Goal: Information Seeking & Learning: Get advice/opinions

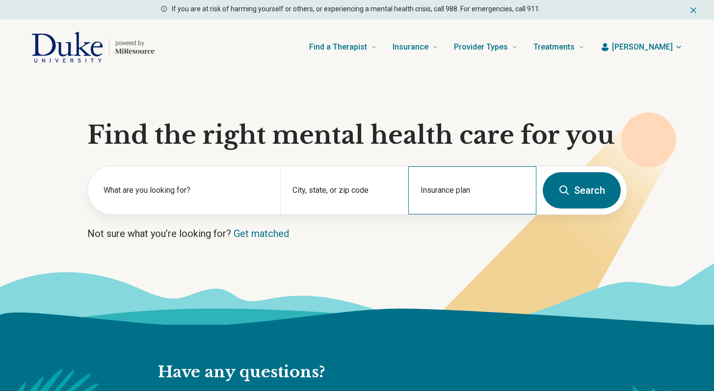
click at [449, 189] on div "Insurance plan" at bounding box center [472, 190] width 128 height 48
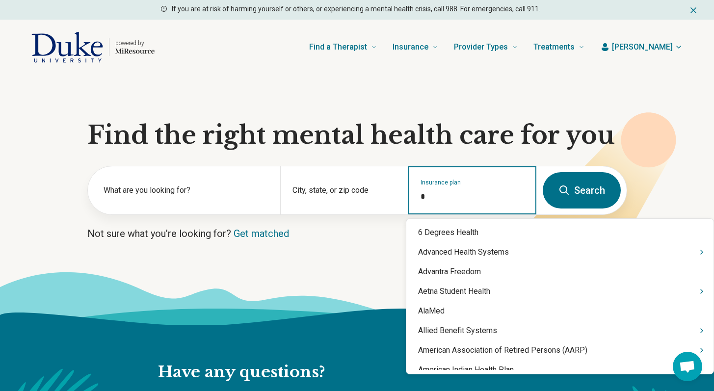
scroll to position [956, 0]
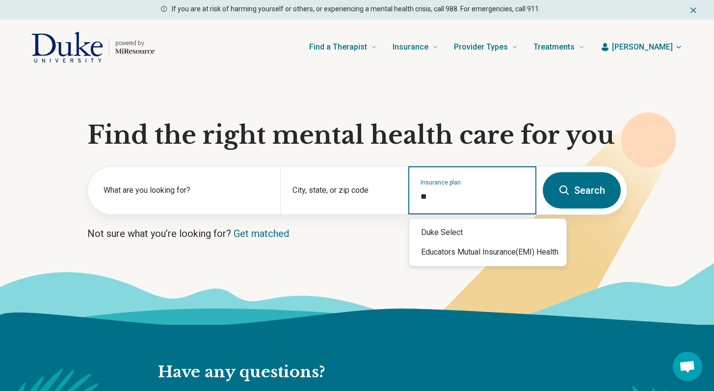
type input "*"
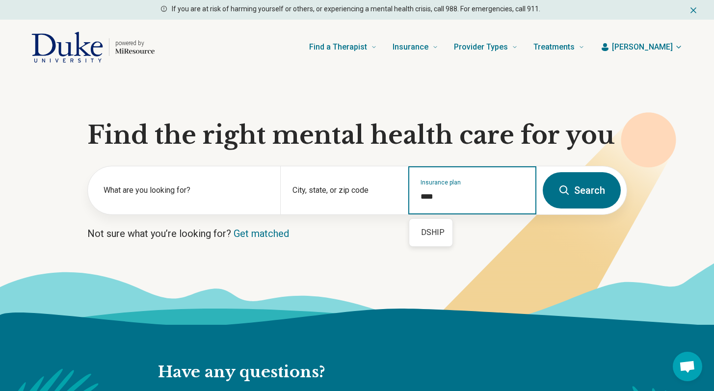
type input "*****"
click at [451, 193] on input "Insurance plan" at bounding box center [473, 197] width 104 height 12
click at [430, 235] on div "DSHIP" at bounding box center [430, 233] width 43 height 20
type input "*****"
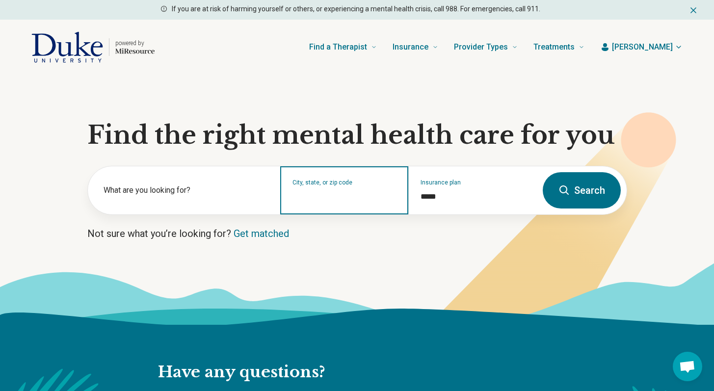
click at [360, 193] on input "City, state, or zip code" at bounding box center [345, 197] width 104 height 12
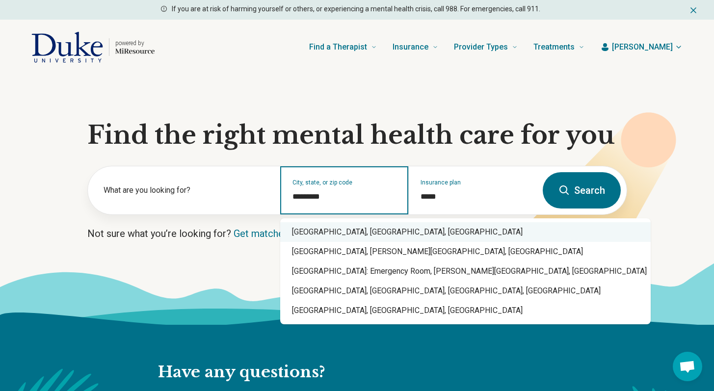
click at [321, 235] on div "[GEOGRAPHIC_DATA], [GEOGRAPHIC_DATA], [GEOGRAPHIC_DATA]" at bounding box center [465, 232] width 371 height 20
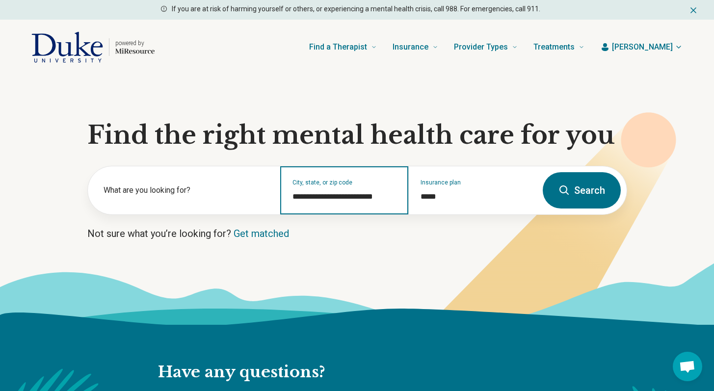
type input "**********"
click at [579, 195] on button "Search" at bounding box center [582, 190] width 78 height 36
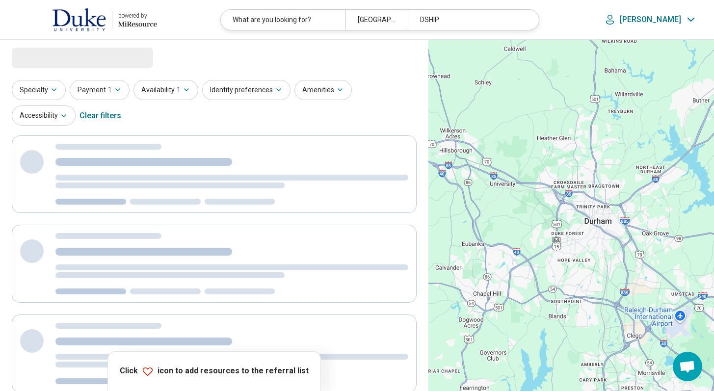
select select "***"
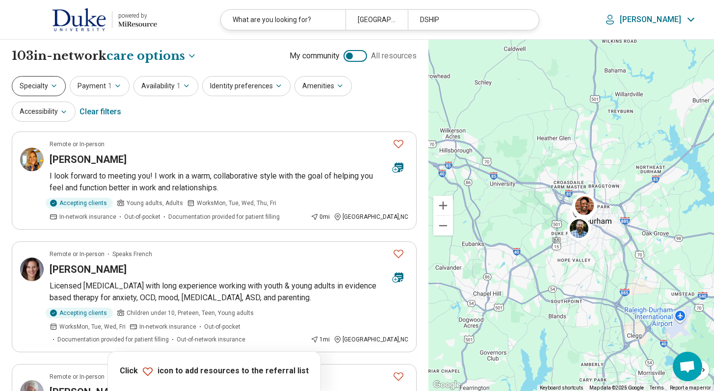
click at [46, 88] on button "Specialty" at bounding box center [39, 86] width 54 height 20
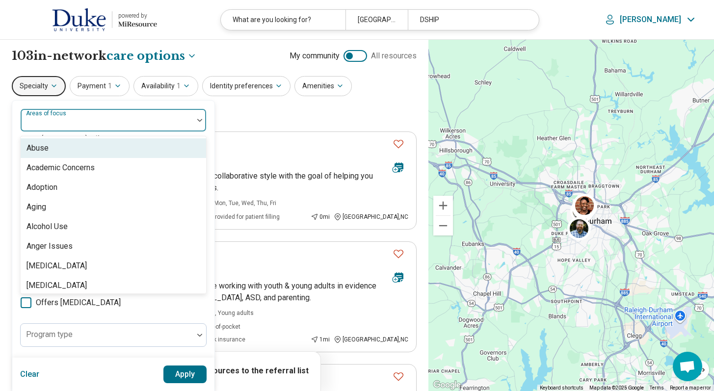
click at [70, 119] on div "Areas of focus" at bounding box center [113, 120] width 187 height 24
type input "**"
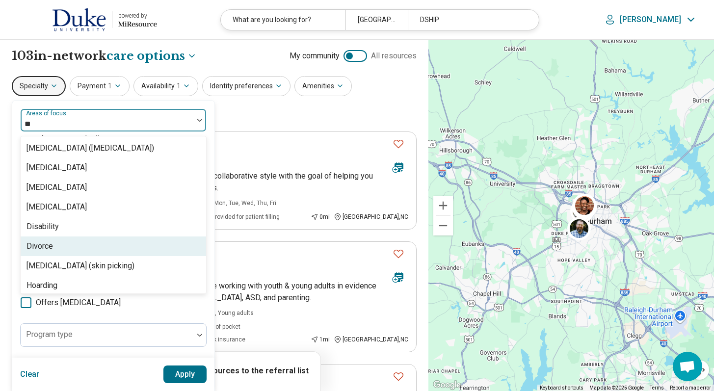
click at [35, 251] on div "Divorce" at bounding box center [40, 247] width 27 height 12
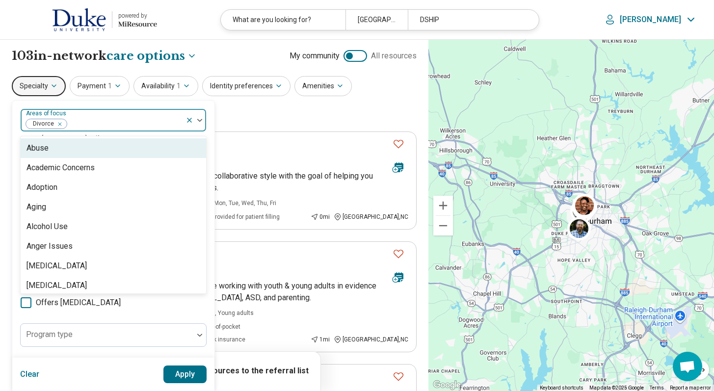
click at [120, 118] on div at bounding box center [125, 124] width 114 height 14
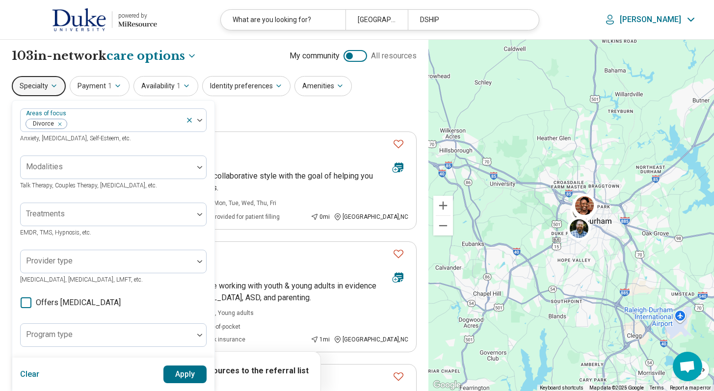
click at [187, 374] on button "Apply" at bounding box center [185, 375] width 44 height 18
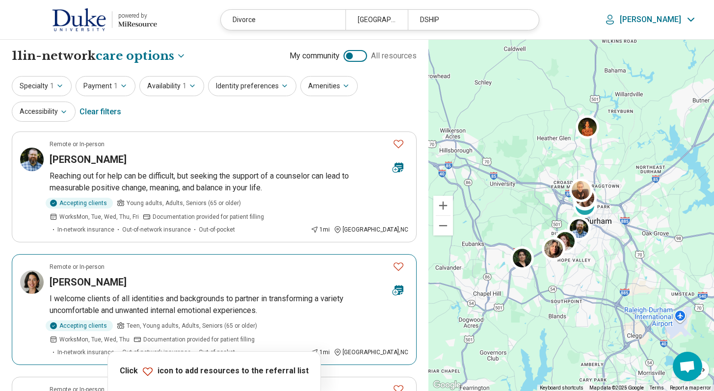
click at [402, 266] on icon "Favorite" at bounding box center [399, 267] width 12 height 12
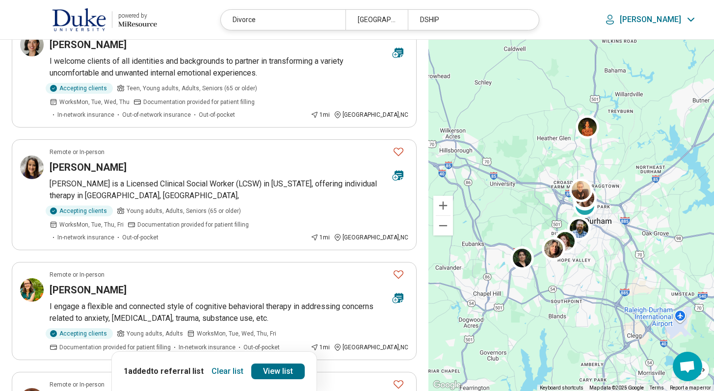
scroll to position [243, 0]
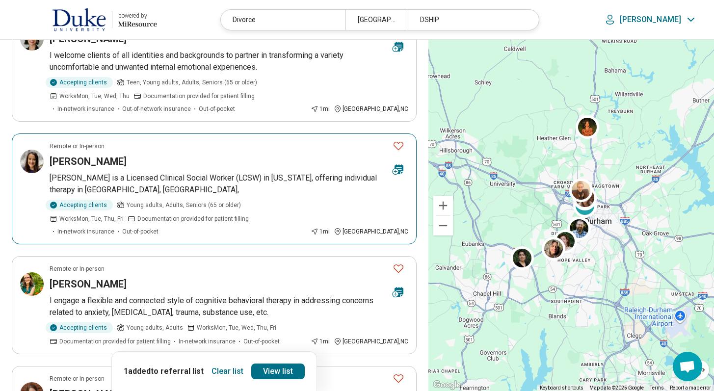
click at [403, 148] on icon "Favorite" at bounding box center [399, 146] width 12 height 12
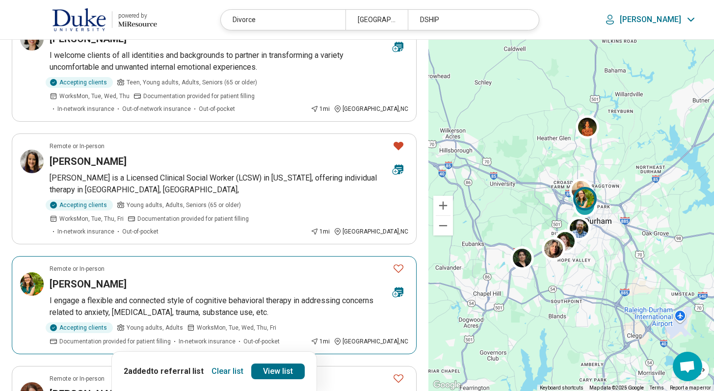
click at [398, 263] on icon "Favorite" at bounding box center [399, 269] width 12 height 12
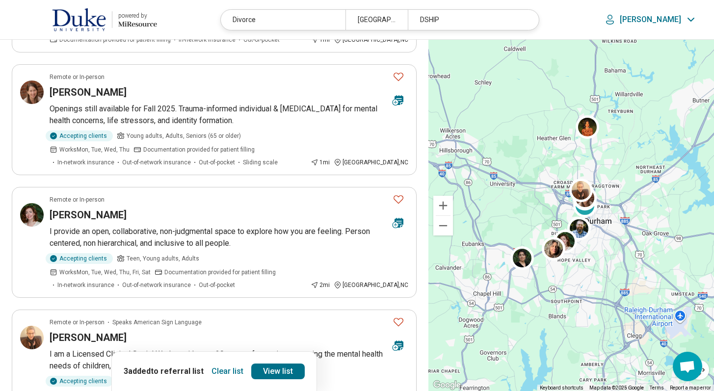
scroll to position [546, 0]
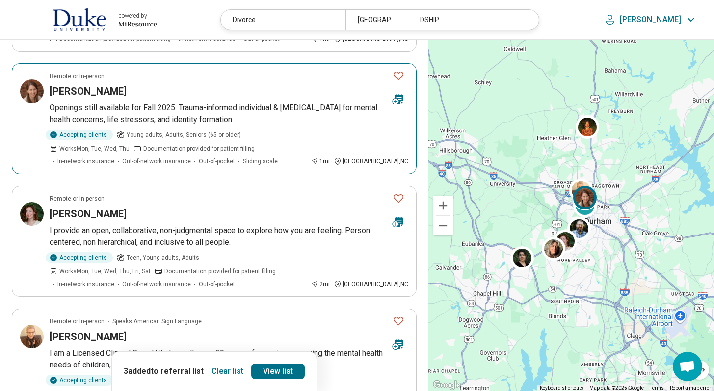
click at [397, 70] on icon "Favorite" at bounding box center [399, 76] width 12 height 12
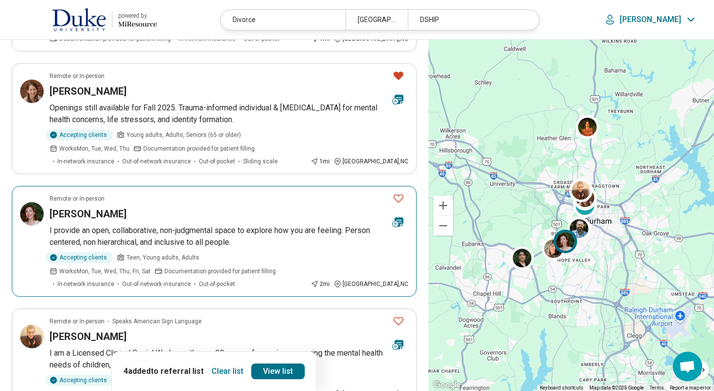
click at [399, 192] on icon "Favorite" at bounding box center [399, 198] width 12 height 12
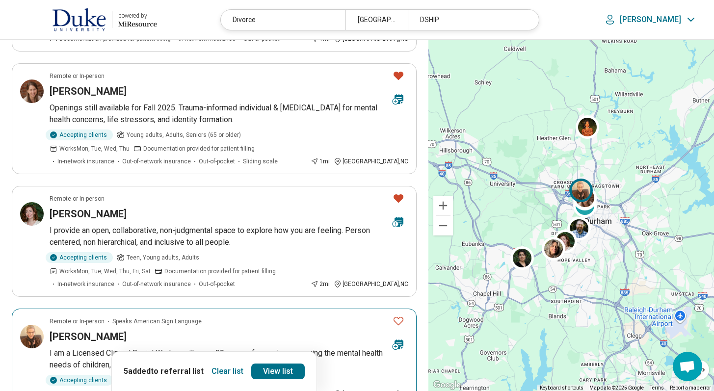
click at [396, 315] on icon "Favorite" at bounding box center [399, 321] width 12 height 12
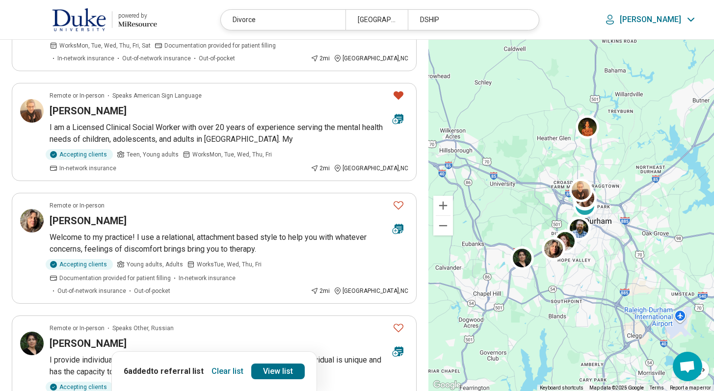
scroll to position [794, 0]
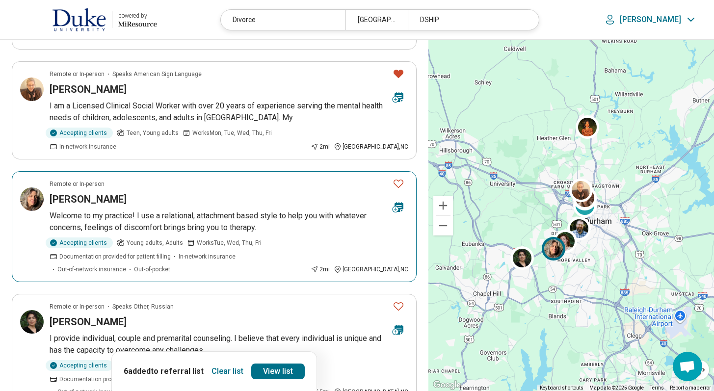
click at [398, 178] on icon "Favorite" at bounding box center [399, 184] width 12 height 12
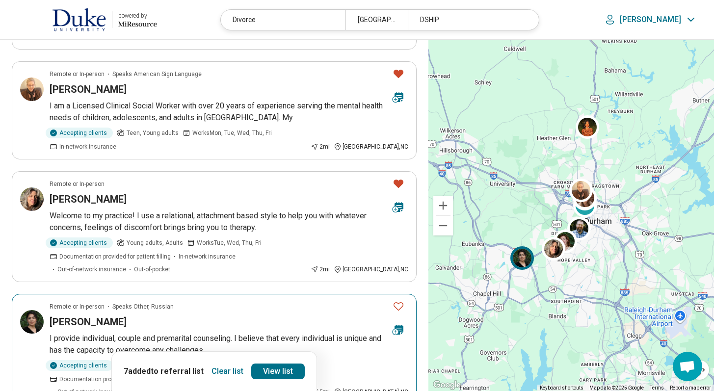
click at [399, 302] on icon "Favorite" at bounding box center [399, 306] width 10 height 8
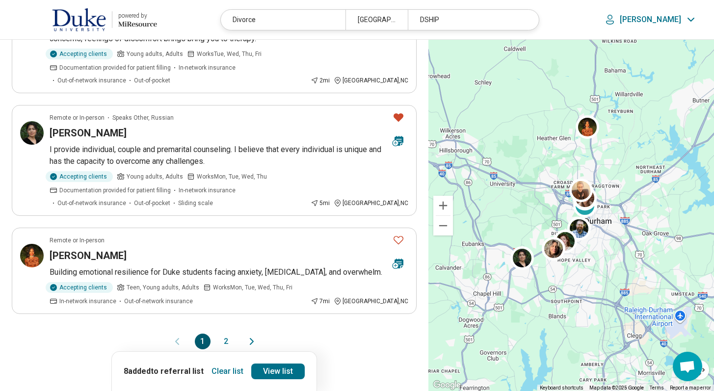
scroll to position [1024, 0]
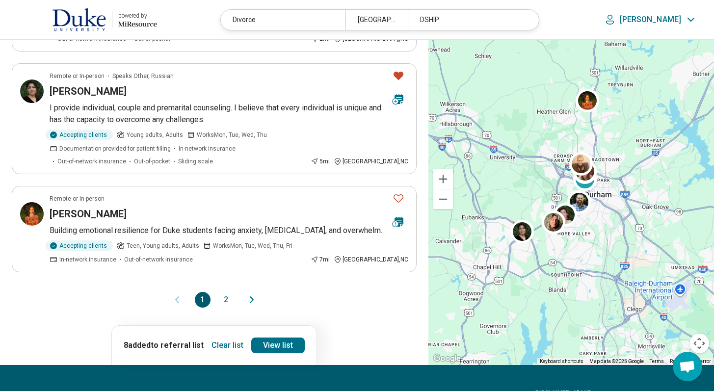
click at [223, 292] on button "2" at bounding box center [226, 300] width 16 height 16
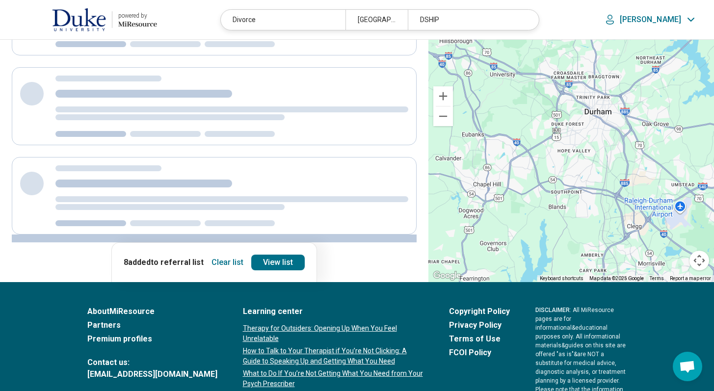
scroll to position [0, 0]
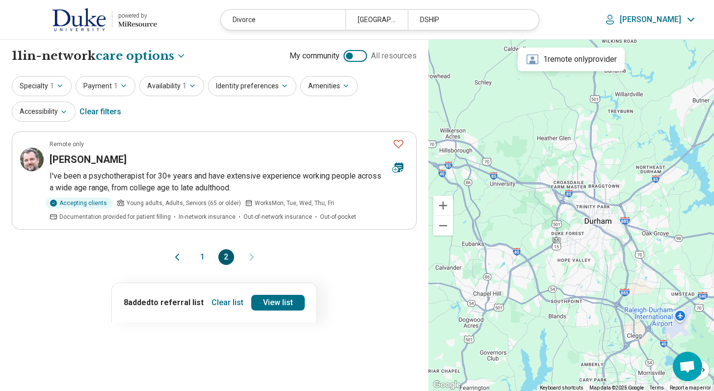
click at [207, 253] on button "1" at bounding box center [203, 257] width 16 height 16
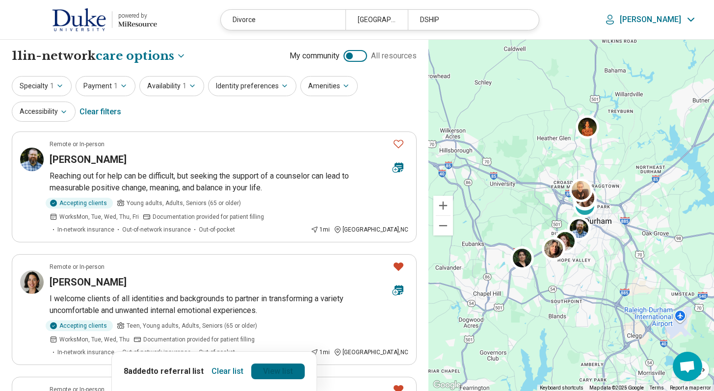
click at [285, 367] on link "View list" at bounding box center [278, 372] width 54 height 16
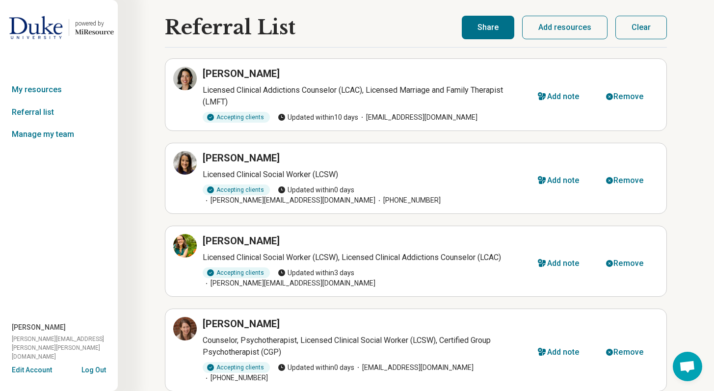
click at [474, 22] on button "Share" at bounding box center [488, 28] width 53 height 24
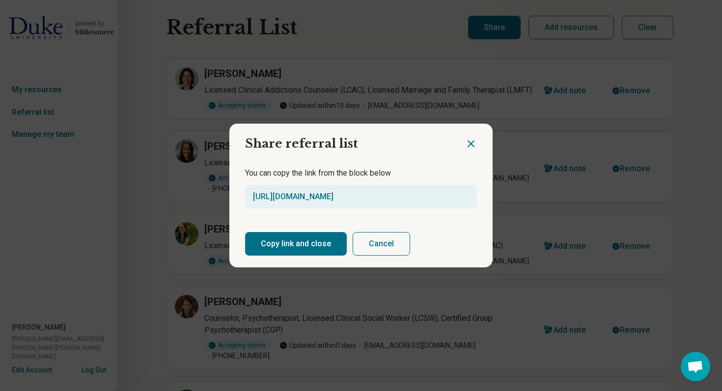
click at [320, 239] on button "Copy link and close" at bounding box center [296, 244] width 102 height 24
